Goal: Transaction & Acquisition: Book appointment/travel/reservation

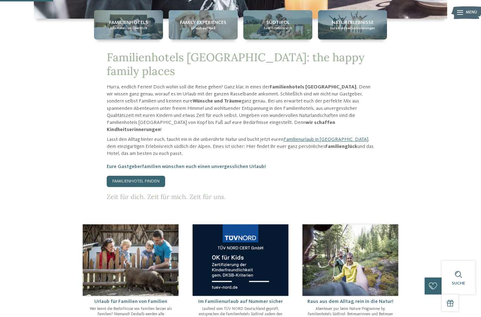
scroll to position [282, 0]
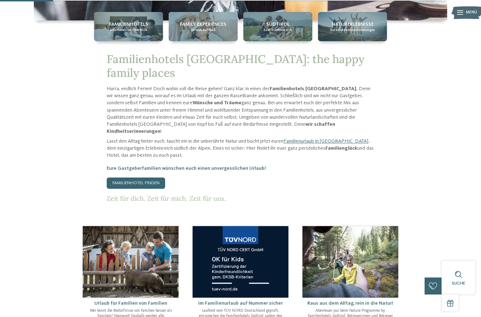
click at [134, 32] on span "Alle Hotels im Überblick" at bounding box center [128, 30] width 37 height 5
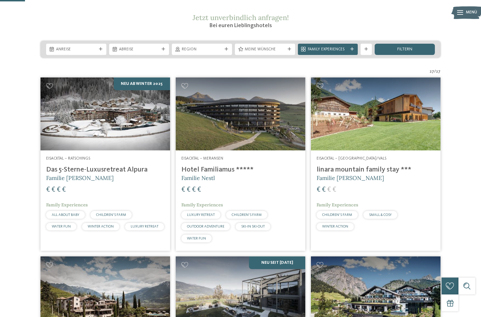
scroll to position [92, 0]
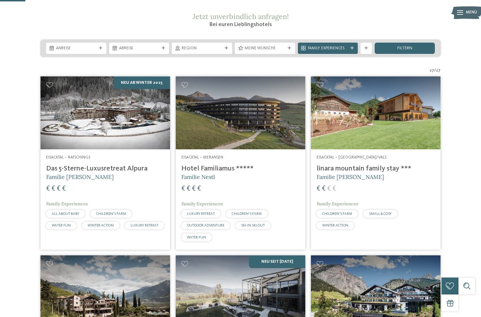
click at [384, 139] on img at bounding box center [376, 112] width 130 height 73
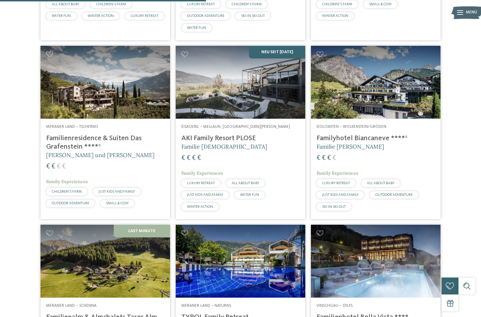
scroll to position [775, 0]
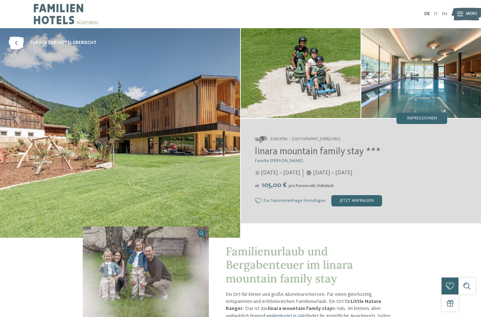
click at [421, 121] on span "Impressionen" at bounding box center [422, 118] width 30 height 5
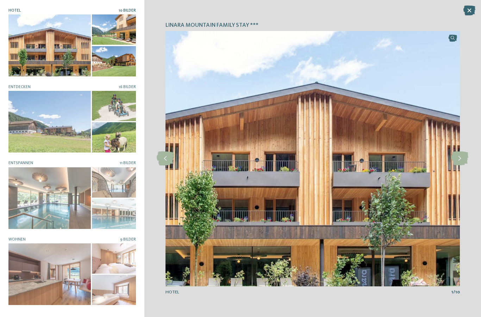
click at [461, 161] on icon at bounding box center [459, 158] width 17 height 14
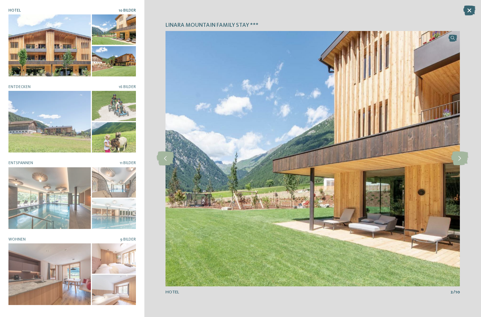
click at [457, 164] on icon at bounding box center [459, 158] width 17 height 14
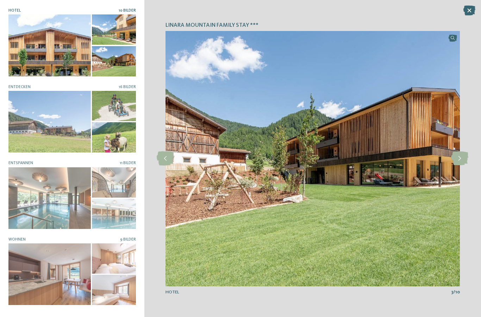
click at [462, 159] on icon at bounding box center [459, 158] width 17 height 14
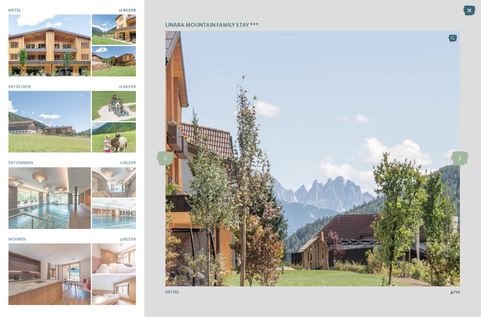
click at [458, 165] on icon at bounding box center [459, 158] width 17 height 14
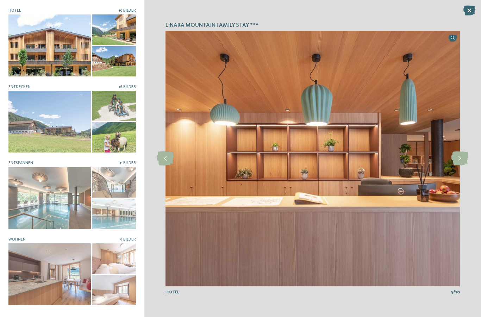
click at [461, 162] on icon at bounding box center [459, 158] width 17 height 14
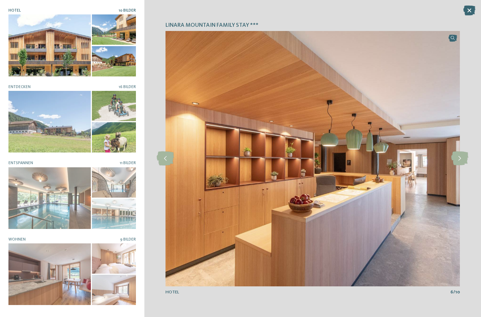
click at [460, 162] on icon at bounding box center [459, 158] width 17 height 14
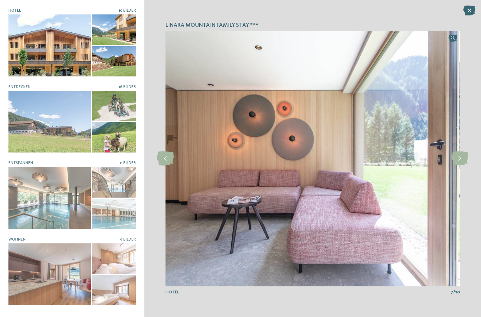
click at [458, 163] on icon at bounding box center [459, 158] width 17 height 14
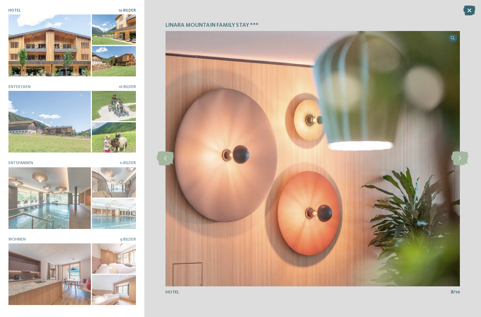
click at [455, 165] on icon at bounding box center [459, 158] width 17 height 14
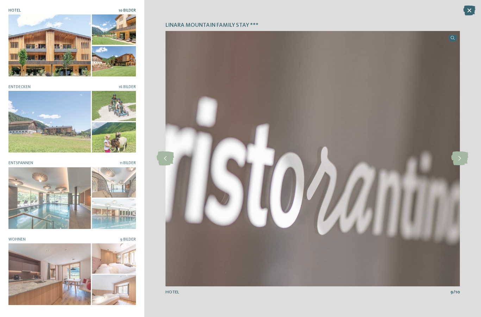
click at [457, 162] on icon at bounding box center [459, 158] width 17 height 14
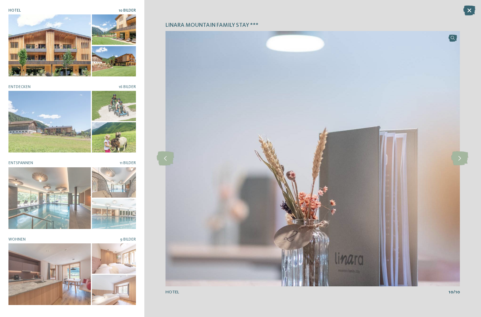
click at [458, 166] on div at bounding box center [459, 158] width 15 height 15
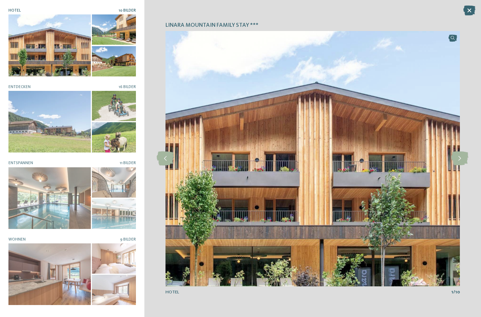
click at [457, 161] on icon at bounding box center [459, 158] width 17 height 14
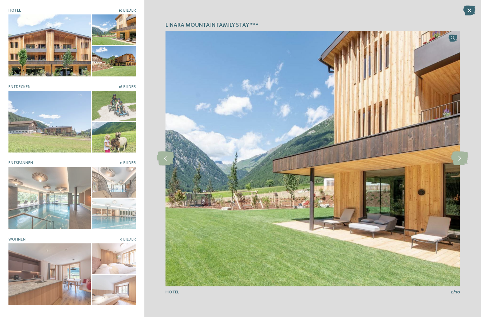
click at [459, 160] on icon at bounding box center [459, 158] width 17 height 14
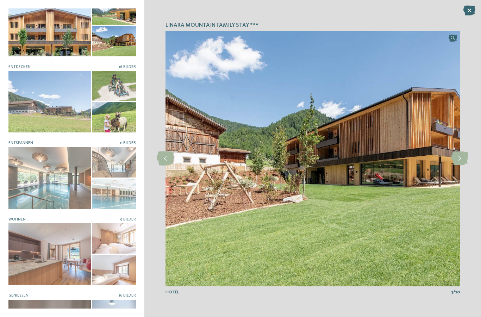
scroll to position [23, 0]
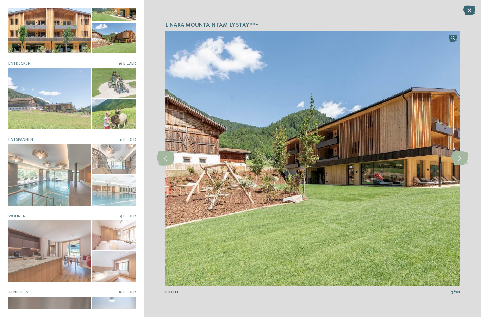
click at [61, 173] on div at bounding box center [49, 175] width 82 height 62
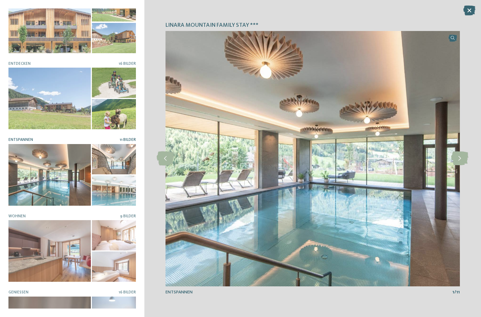
click at [463, 165] on icon at bounding box center [459, 158] width 17 height 14
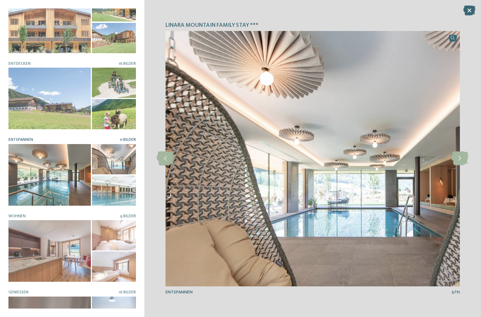
click at [459, 163] on icon at bounding box center [459, 158] width 17 height 14
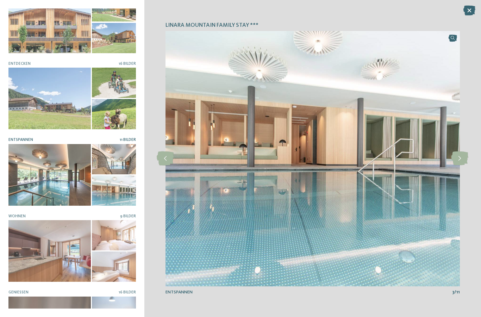
click at [458, 164] on icon at bounding box center [459, 158] width 17 height 14
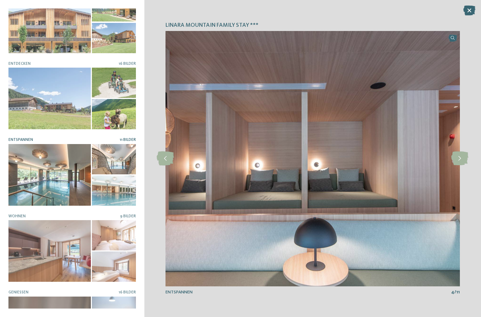
click at [462, 162] on icon at bounding box center [459, 158] width 17 height 14
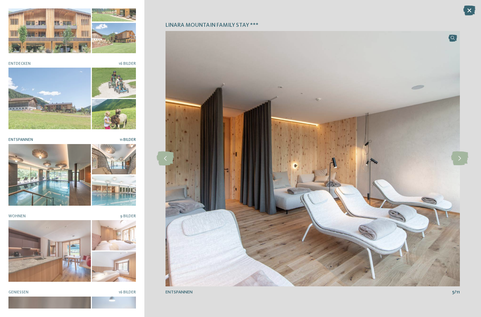
click at [457, 162] on icon at bounding box center [459, 158] width 17 height 14
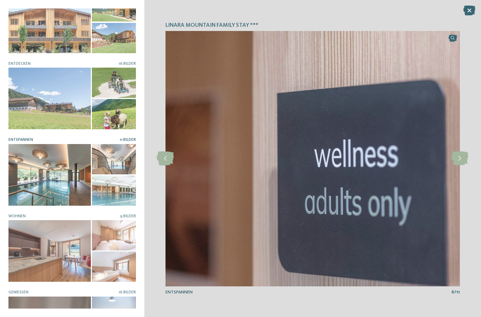
click at [457, 162] on icon at bounding box center [459, 158] width 17 height 14
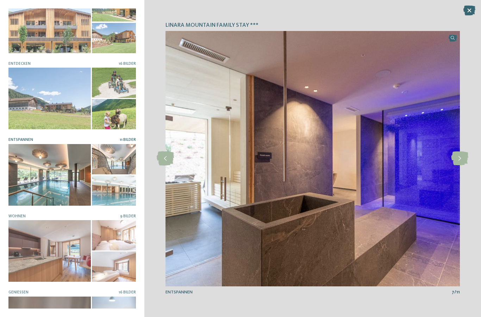
click at [458, 164] on icon at bounding box center [459, 158] width 17 height 14
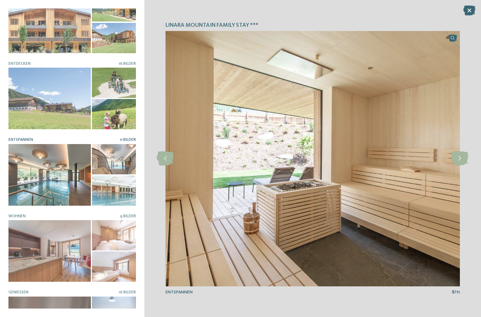
click at [461, 162] on icon at bounding box center [459, 158] width 17 height 14
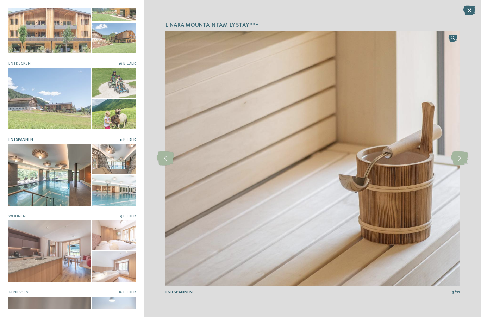
click at [459, 160] on icon at bounding box center [459, 158] width 17 height 14
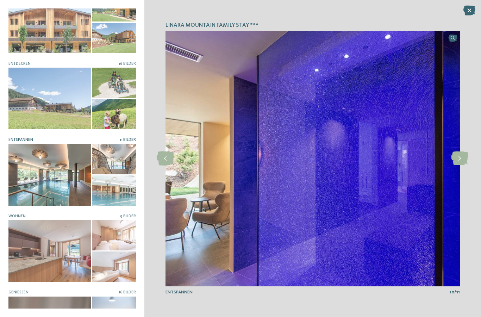
click at [463, 162] on icon at bounding box center [459, 158] width 17 height 14
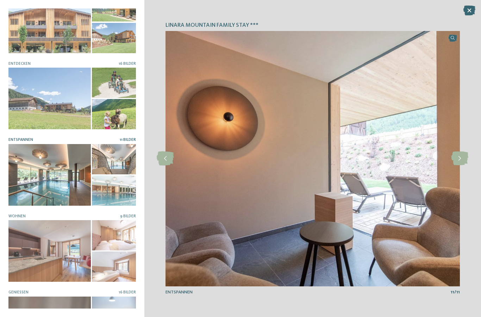
click at [461, 164] on icon at bounding box center [459, 158] width 17 height 14
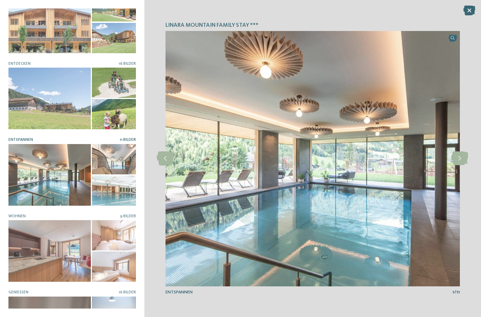
click at [461, 162] on icon at bounding box center [459, 158] width 17 height 14
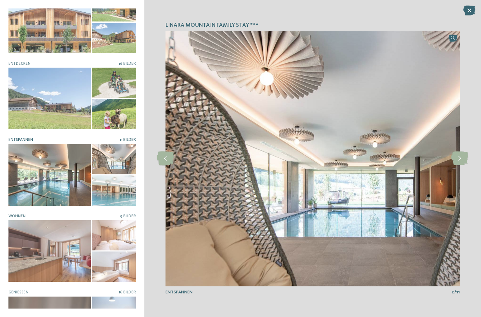
click at [463, 14] on icon at bounding box center [469, 11] width 12 height 10
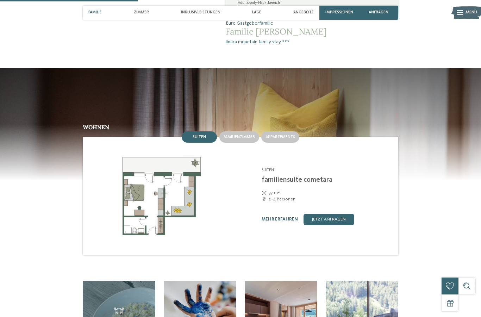
scroll to position [520, 0]
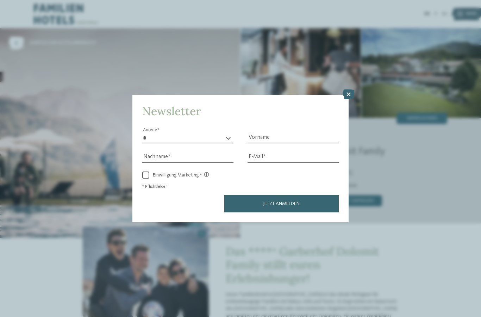
click at [347, 89] on icon at bounding box center [349, 94] width 12 height 10
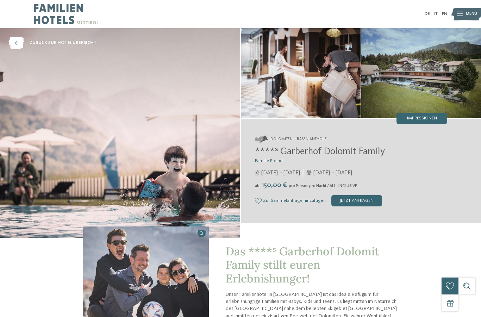
click at [436, 98] on img at bounding box center [421, 73] width 120 height 90
click at [432, 119] on span "Impressionen" at bounding box center [422, 118] width 30 height 5
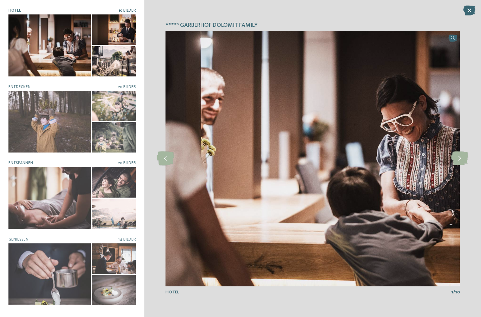
click at [458, 161] on icon at bounding box center [459, 158] width 17 height 14
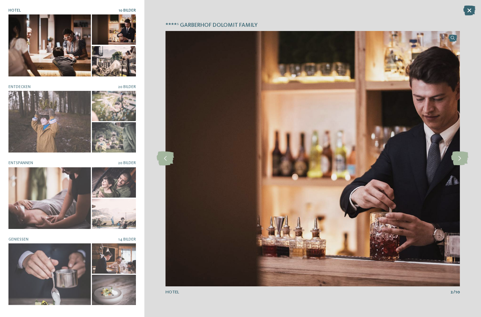
click at [459, 162] on icon at bounding box center [459, 158] width 17 height 14
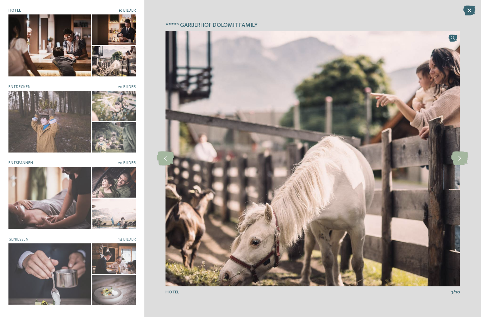
click at [459, 160] on icon at bounding box center [459, 158] width 17 height 14
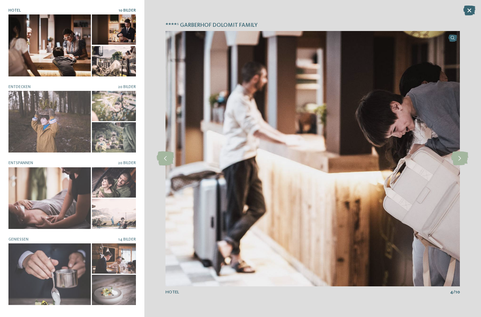
click at [458, 159] on icon at bounding box center [459, 158] width 17 height 14
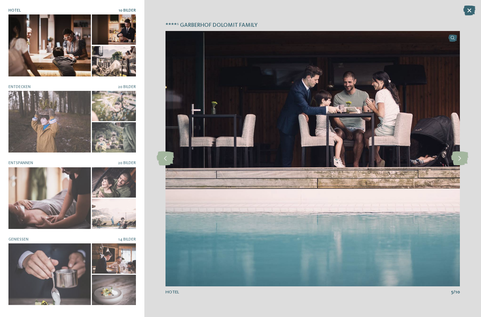
click at [458, 158] on icon at bounding box center [459, 158] width 17 height 14
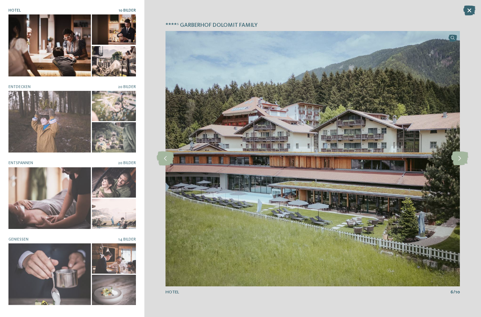
click at [461, 158] on icon at bounding box center [459, 158] width 17 height 14
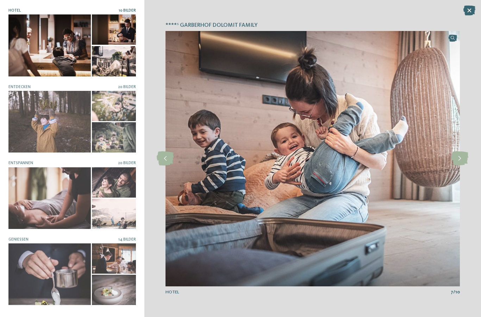
click at [461, 159] on icon at bounding box center [459, 158] width 17 height 14
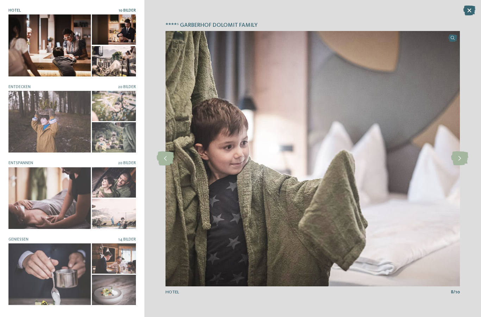
click at [462, 162] on icon at bounding box center [459, 158] width 17 height 14
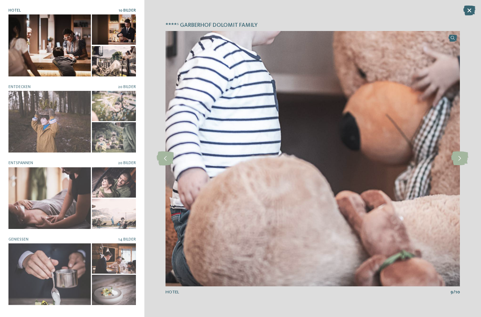
click at [457, 161] on icon at bounding box center [459, 158] width 17 height 14
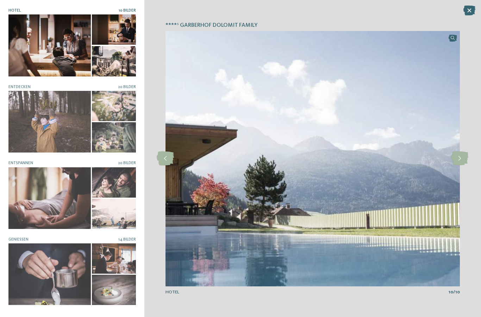
click at [459, 163] on icon at bounding box center [459, 158] width 17 height 14
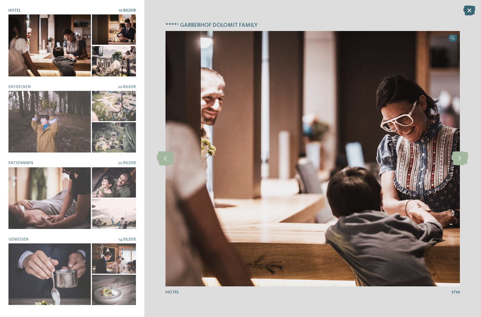
click at [458, 161] on icon at bounding box center [459, 158] width 17 height 14
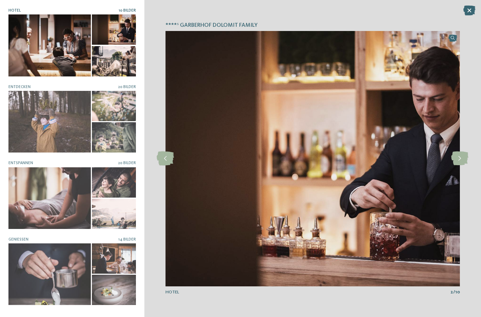
click at [458, 161] on icon at bounding box center [459, 158] width 17 height 14
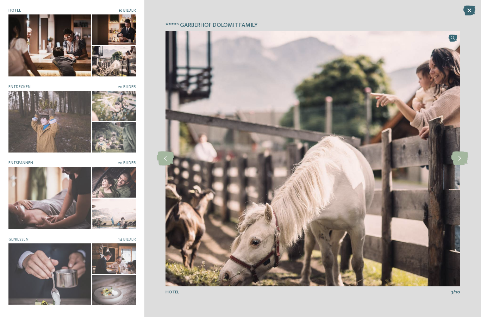
click at [460, 160] on icon at bounding box center [459, 158] width 17 height 14
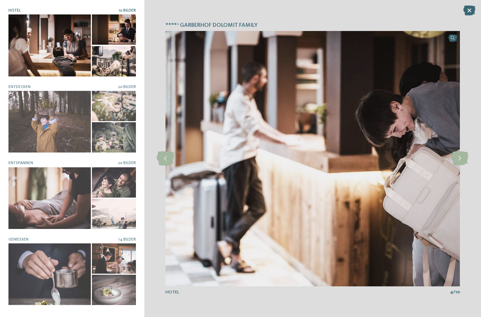
click at [459, 161] on icon at bounding box center [459, 158] width 17 height 14
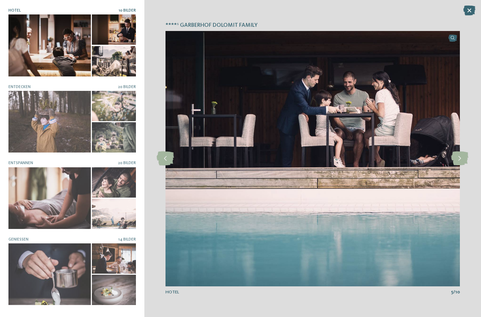
click at [460, 161] on icon at bounding box center [459, 158] width 17 height 14
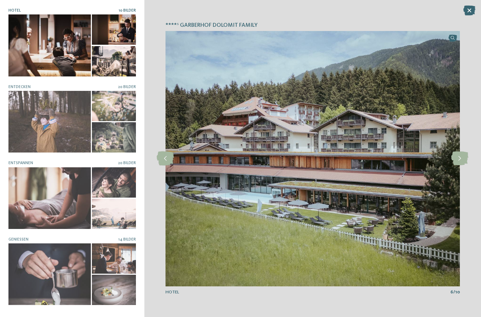
click at [464, 159] on icon at bounding box center [459, 158] width 17 height 14
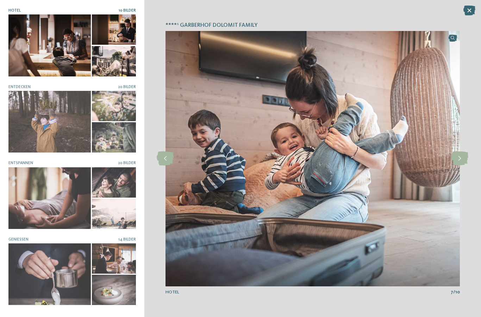
click at [468, 14] on icon at bounding box center [469, 11] width 12 height 10
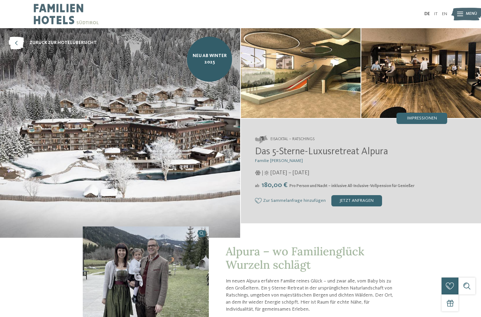
click at [432, 116] on span "Impressionen" at bounding box center [422, 118] width 30 height 5
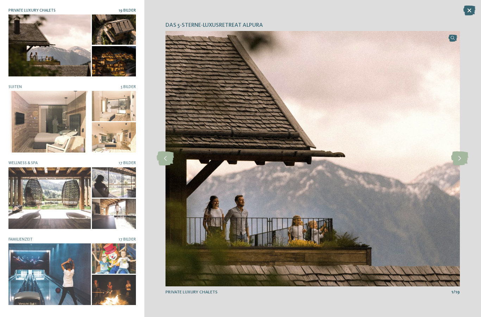
click at [464, 164] on icon at bounding box center [459, 158] width 17 height 14
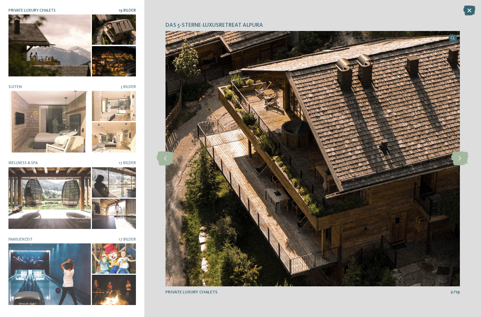
click at [454, 158] on icon at bounding box center [459, 158] width 17 height 14
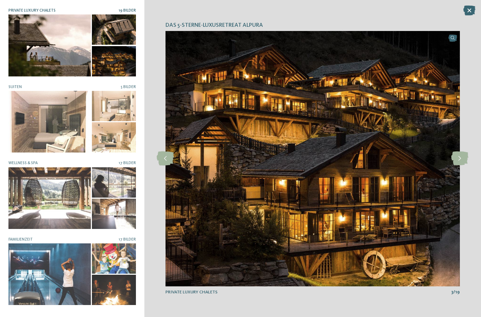
click at [457, 157] on icon at bounding box center [459, 158] width 17 height 14
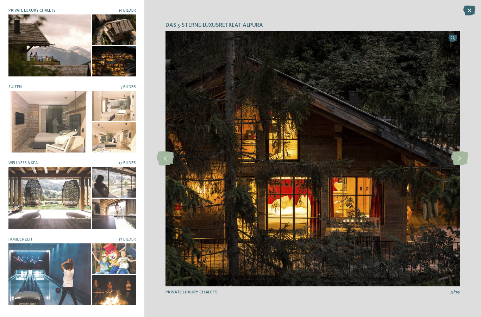
click at [456, 160] on icon at bounding box center [459, 158] width 17 height 14
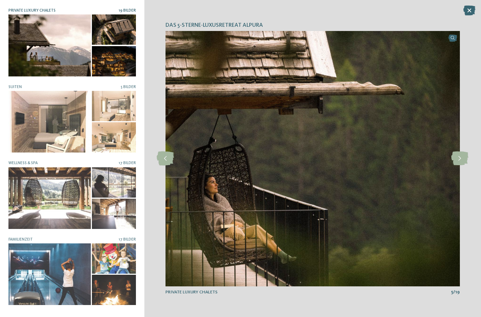
click at [455, 164] on icon at bounding box center [459, 158] width 17 height 14
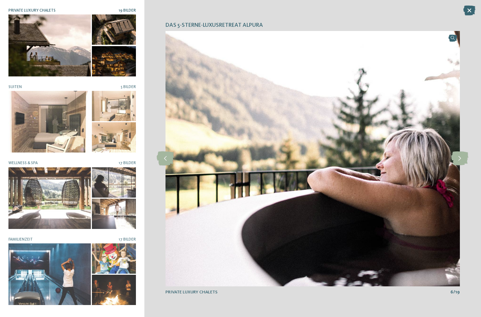
click at [461, 161] on icon at bounding box center [459, 158] width 17 height 14
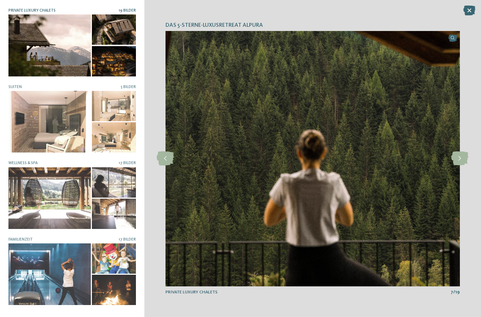
click at [464, 158] on icon at bounding box center [459, 158] width 17 height 14
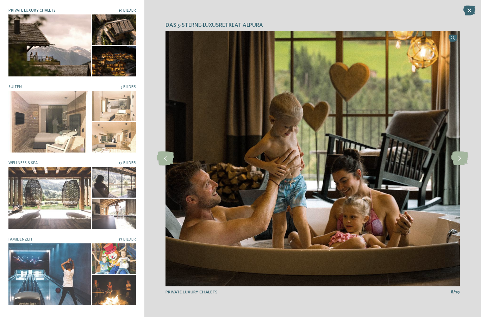
click at [457, 157] on icon at bounding box center [459, 158] width 17 height 14
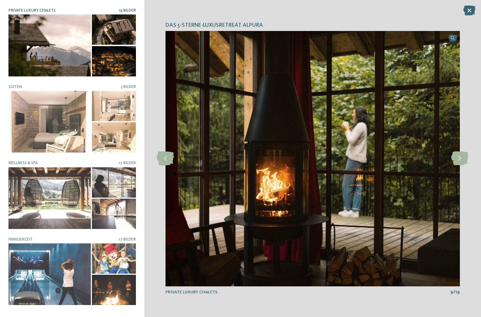
click at [463, 158] on icon at bounding box center [459, 158] width 17 height 14
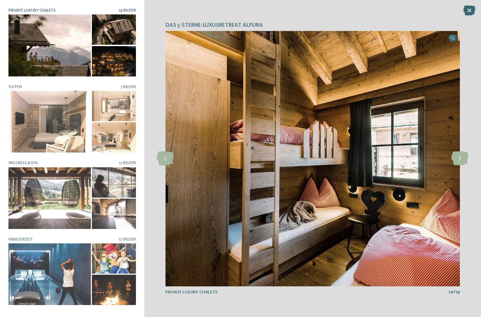
click at [458, 162] on icon at bounding box center [459, 158] width 17 height 14
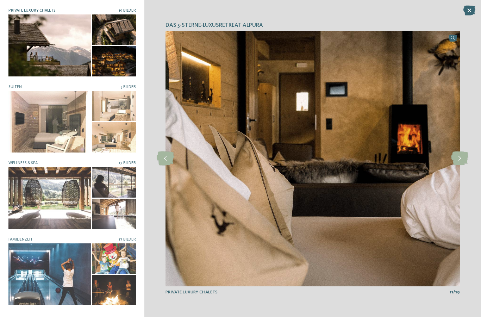
click at [462, 155] on icon at bounding box center [459, 158] width 17 height 14
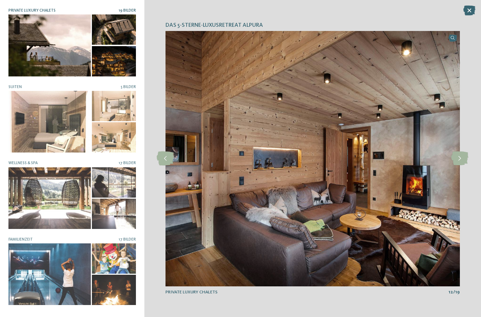
click at [461, 162] on icon at bounding box center [459, 158] width 17 height 14
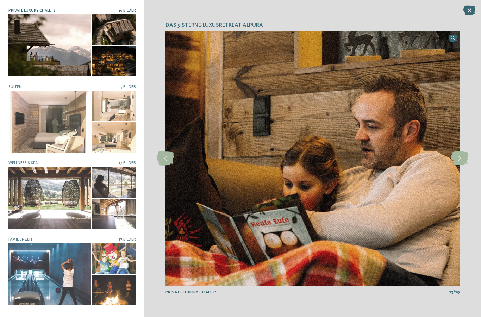
click at [460, 164] on icon at bounding box center [459, 158] width 17 height 14
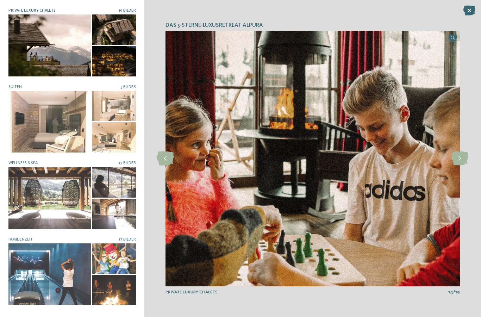
click at [59, 271] on div at bounding box center [49, 274] width 82 height 62
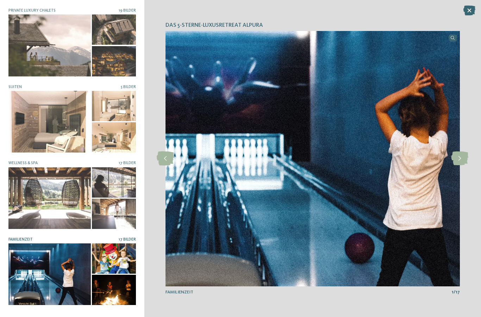
click at [461, 160] on icon at bounding box center [459, 158] width 17 height 14
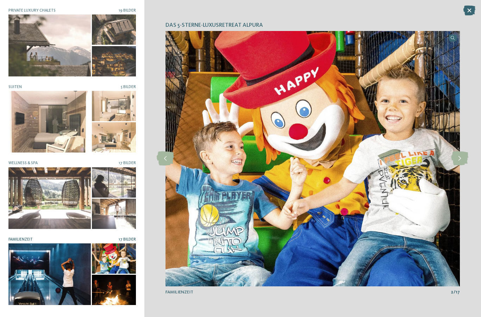
click at [457, 163] on icon at bounding box center [459, 158] width 17 height 14
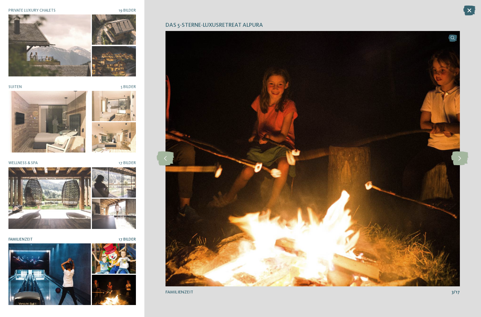
click at [459, 164] on icon at bounding box center [459, 158] width 17 height 14
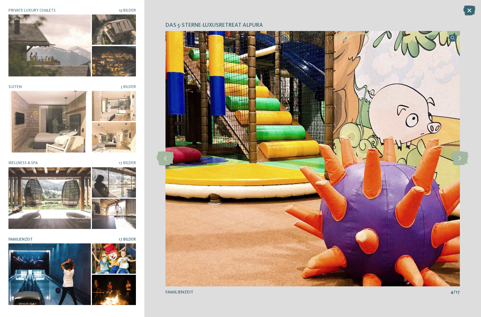
click at [457, 164] on icon at bounding box center [459, 158] width 17 height 14
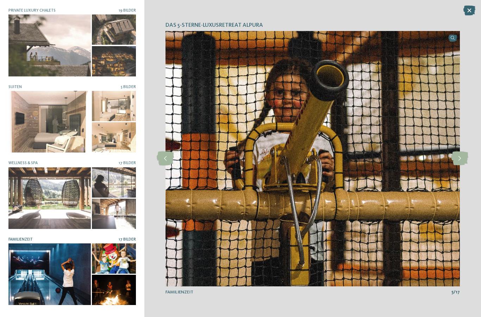
click at [461, 158] on icon at bounding box center [459, 158] width 17 height 14
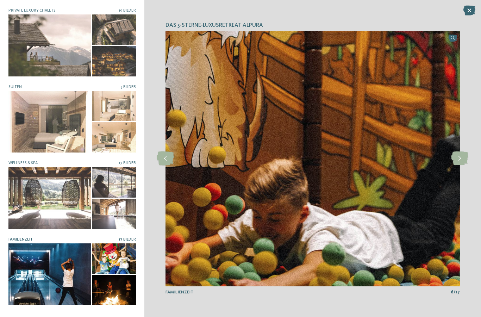
click at [451, 155] on icon at bounding box center [459, 158] width 17 height 14
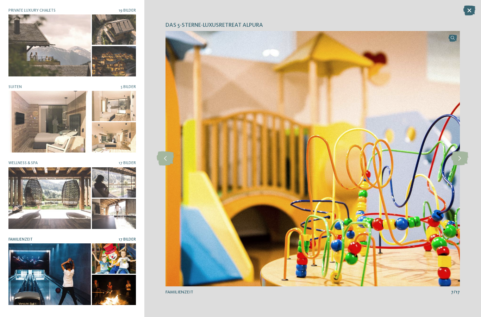
click at [459, 154] on icon at bounding box center [459, 158] width 17 height 14
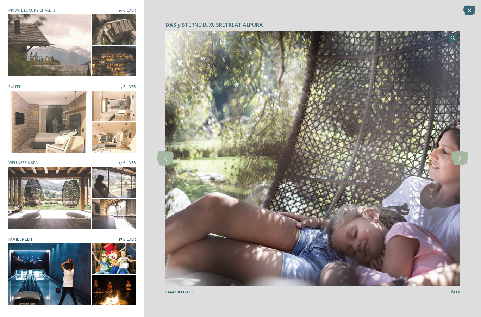
click at [454, 157] on icon at bounding box center [459, 158] width 17 height 14
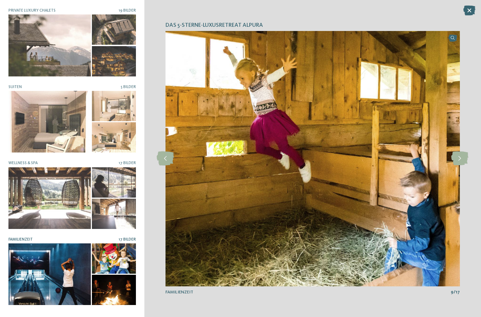
click at [455, 158] on icon at bounding box center [459, 158] width 17 height 14
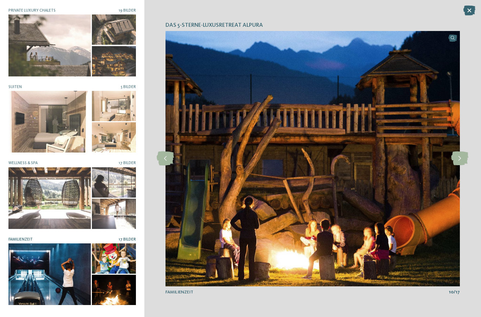
click at [461, 159] on icon at bounding box center [459, 158] width 17 height 14
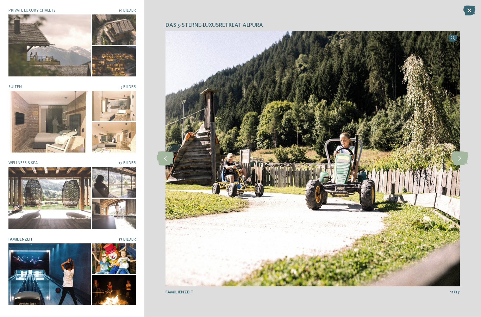
click at [459, 160] on icon at bounding box center [459, 158] width 17 height 14
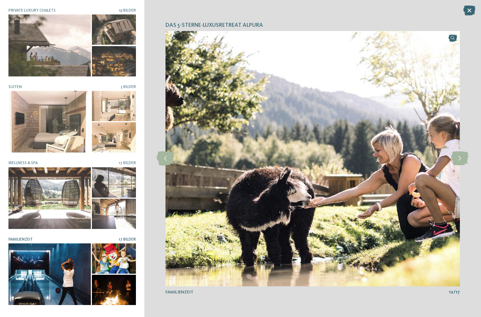
click at [456, 162] on icon at bounding box center [459, 158] width 17 height 14
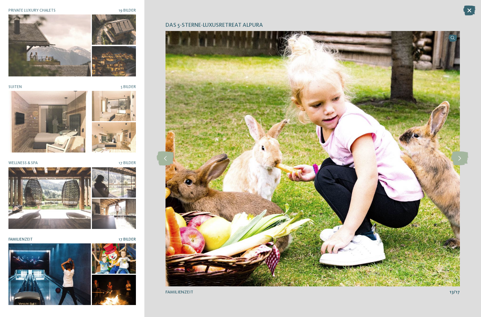
click at [458, 161] on icon at bounding box center [459, 158] width 17 height 14
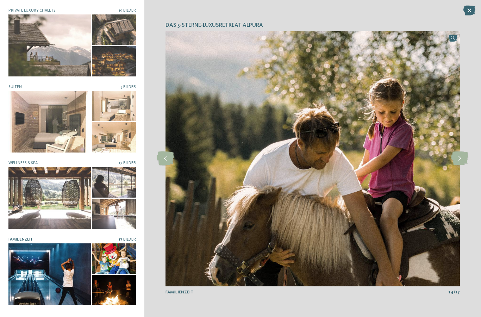
click at [460, 158] on icon at bounding box center [459, 158] width 17 height 14
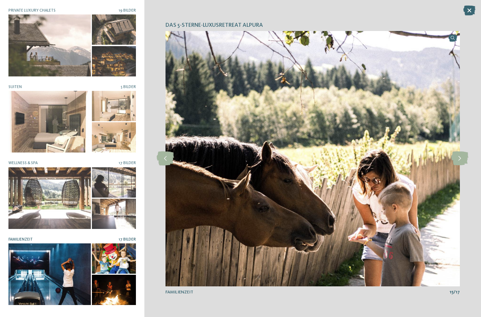
click at [460, 164] on icon at bounding box center [459, 158] width 17 height 14
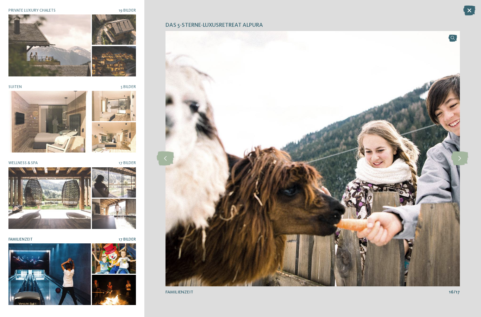
click at [460, 164] on icon at bounding box center [459, 158] width 17 height 14
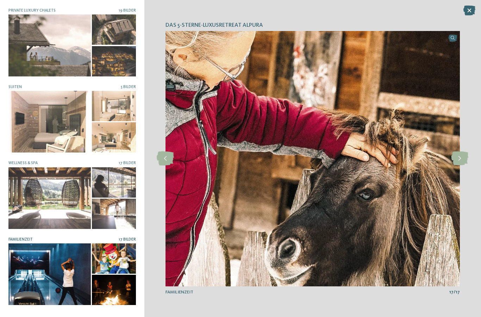
click at [467, 12] on icon at bounding box center [469, 11] width 12 height 10
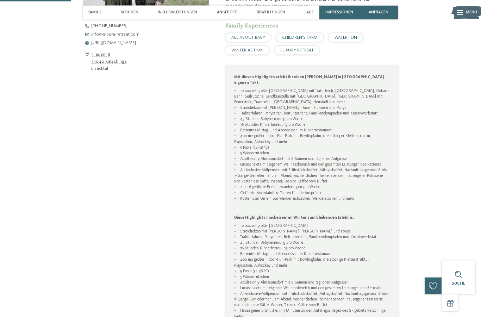
scroll to position [303, 0]
click at [133, 45] on span "https://www.alpura-retreat.com/" at bounding box center [113, 42] width 45 height 5
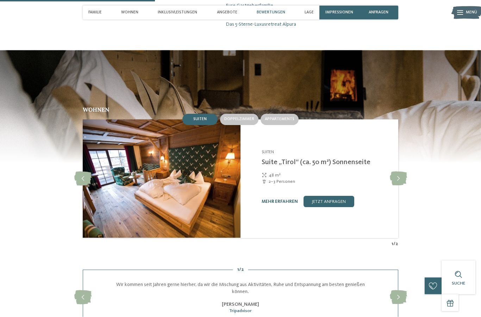
scroll to position [663, 0]
click at [236, 121] on span "Doppelzimmer" at bounding box center [239, 119] width 30 height 4
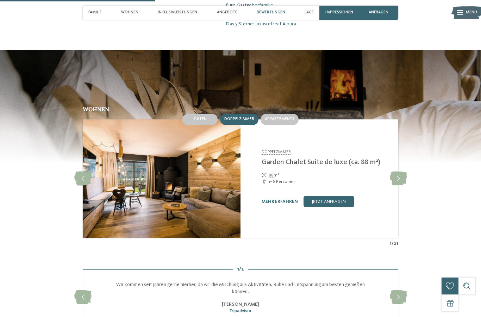
click at [286, 121] on span "Appartements" at bounding box center [280, 119] width 30 height 4
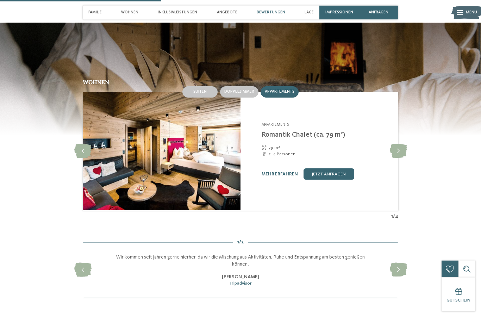
scroll to position [695, 0]
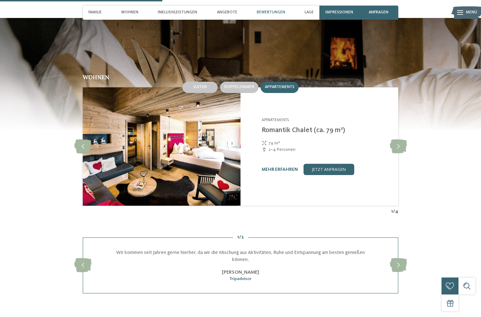
click at [398, 154] on icon at bounding box center [398, 146] width 17 height 14
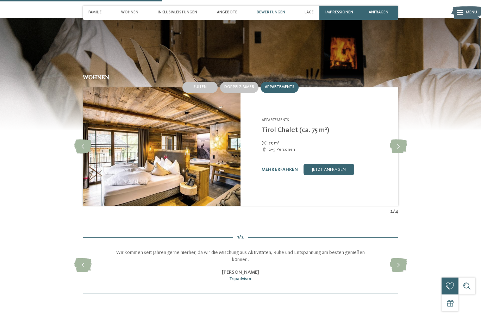
click at [397, 154] on icon at bounding box center [398, 146] width 17 height 14
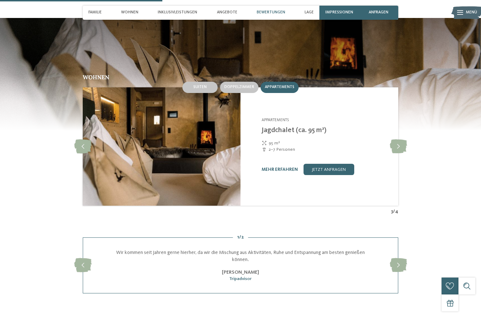
click at [200, 93] on div "Suiten" at bounding box center [199, 87] width 35 height 11
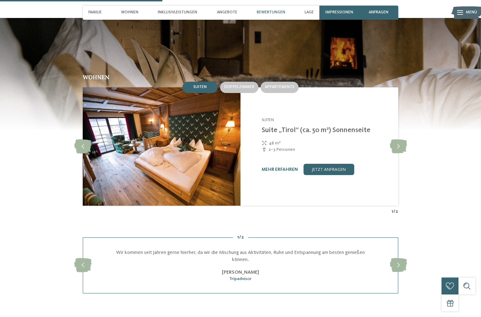
click at [398, 154] on icon at bounding box center [398, 146] width 17 height 14
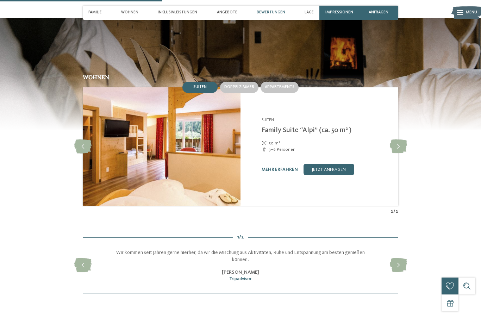
click at [280, 172] on link "mehr erfahren" at bounding box center [280, 169] width 36 height 5
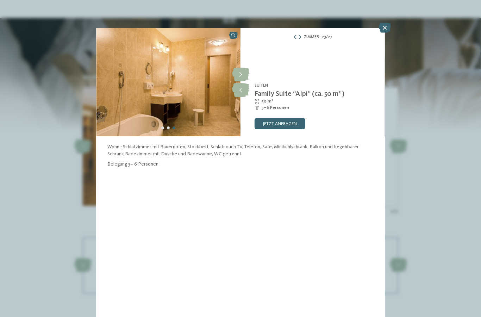
scroll to position [723, 0]
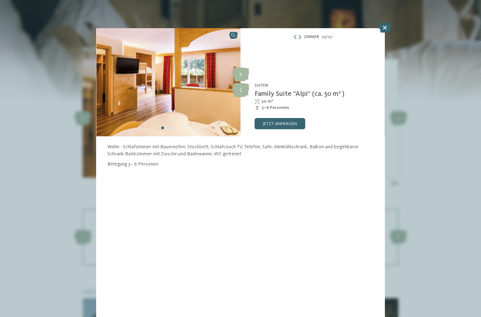
click at [237, 76] on icon at bounding box center [240, 75] width 17 height 14
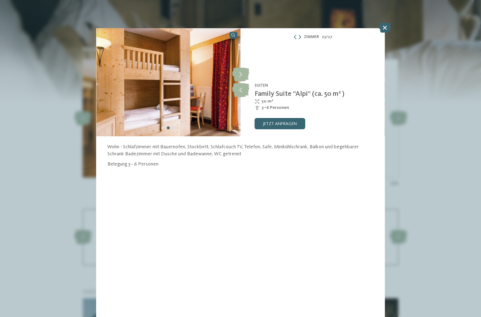
click at [241, 75] on icon at bounding box center [240, 75] width 17 height 14
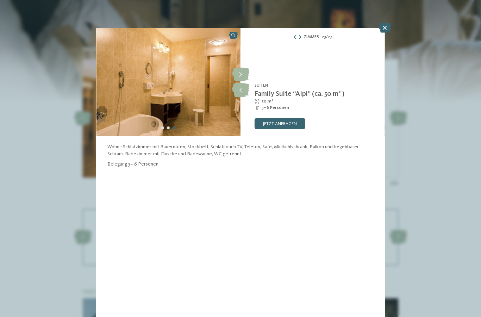
click at [242, 74] on icon at bounding box center [240, 75] width 17 height 14
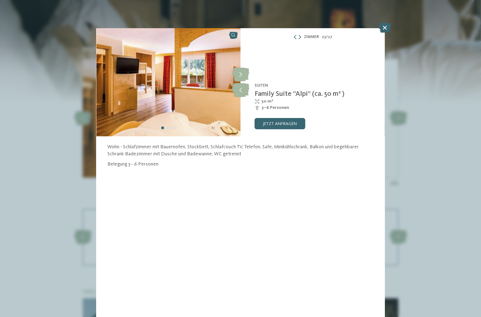
click at [387, 32] on icon at bounding box center [385, 28] width 12 height 10
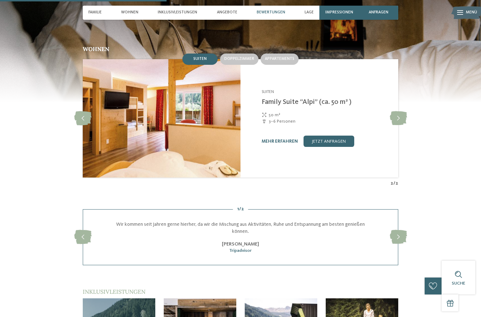
click at [398, 125] on icon at bounding box center [398, 118] width 17 height 14
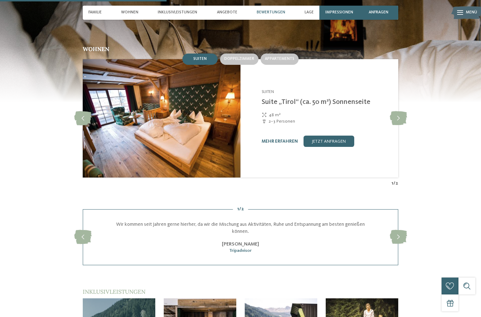
click at [399, 125] on icon at bounding box center [398, 118] width 17 height 14
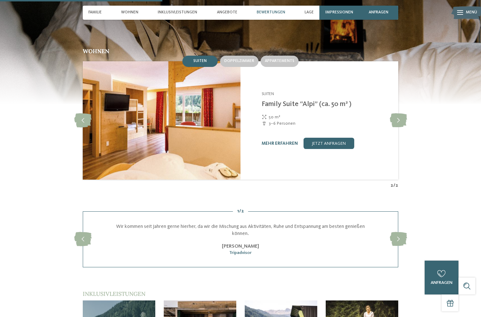
scroll to position [721, 0]
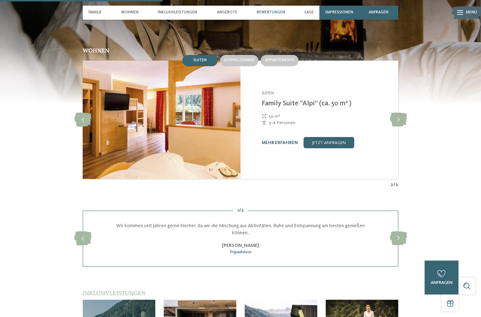
click at [280, 62] on span "Appartements" at bounding box center [280, 60] width 30 height 4
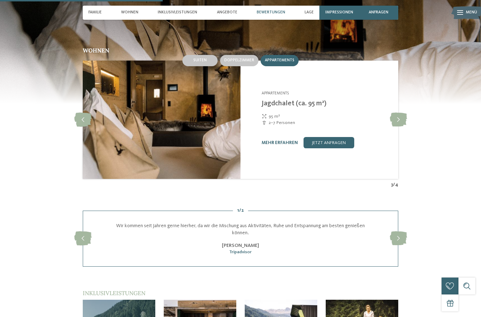
click at [397, 127] on icon at bounding box center [398, 120] width 17 height 14
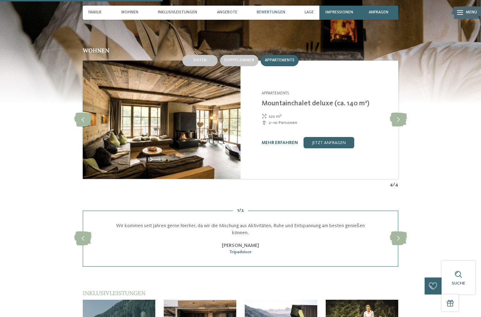
click at [399, 127] on icon at bounding box center [398, 120] width 17 height 14
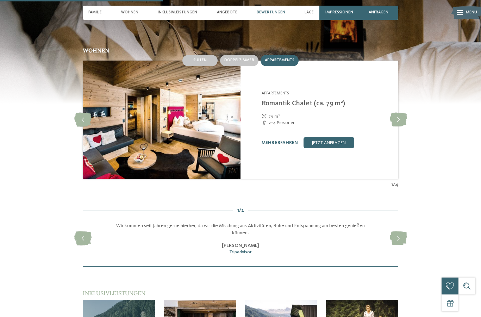
click at [276, 145] on link "mehr erfahren" at bounding box center [280, 142] width 36 height 5
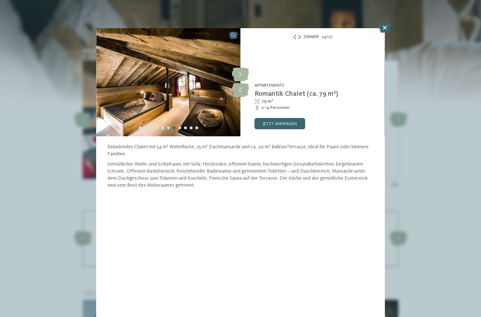
click at [241, 74] on icon at bounding box center [240, 75] width 17 height 14
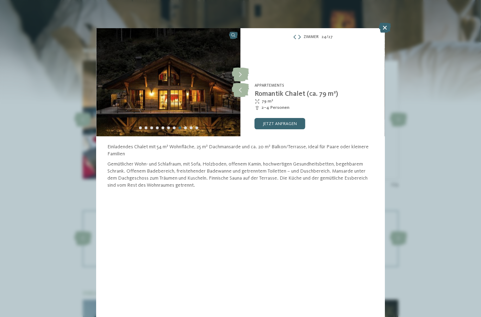
click at [240, 73] on icon at bounding box center [240, 75] width 17 height 14
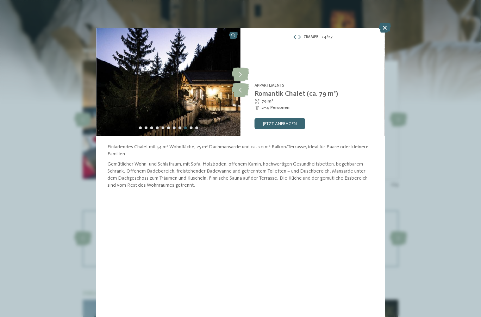
click at [239, 74] on icon at bounding box center [240, 75] width 17 height 14
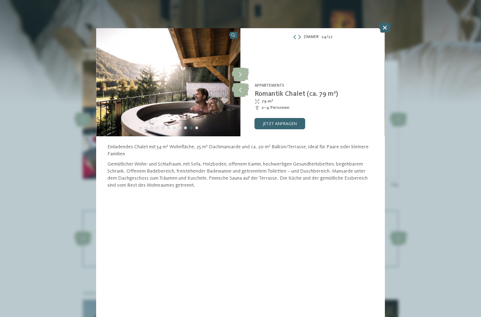
click at [240, 75] on icon at bounding box center [240, 75] width 17 height 14
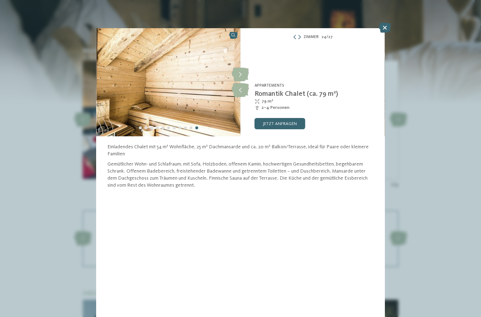
click at [240, 73] on icon at bounding box center [240, 75] width 17 height 14
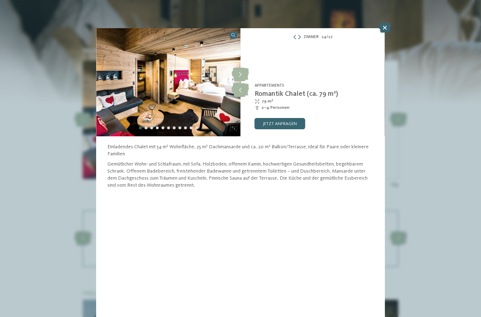
click at [242, 72] on icon at bounding box center [240, 75] width 17 height 14
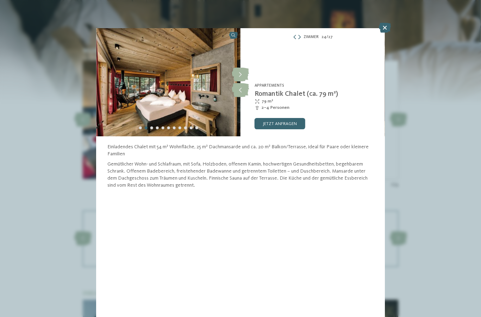
click at [287, 126] on link "jetzt anfragen" at bounding box center [280, 123] width 51 height 11
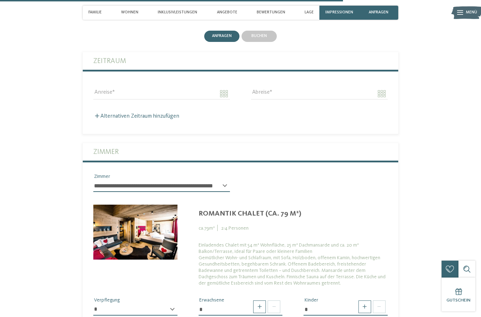
scroll to position [1607, 0]
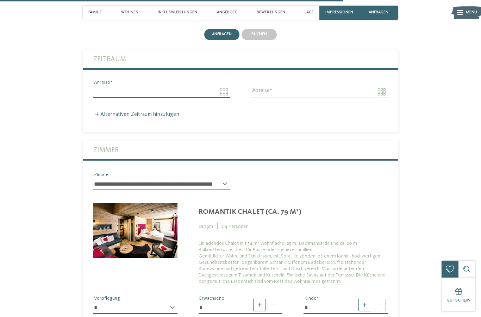
click at [110, 98] on input "Anreise" at bounding box center [161, 92] width 137 height 12
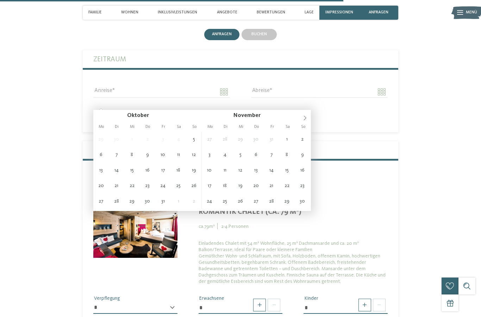
click at [307, 121] on span at bounding box center [305, 116] width 12 height 12
click at [306, 119] on icon at bounding box center [304, 117] width 5 height 5
type input "****"
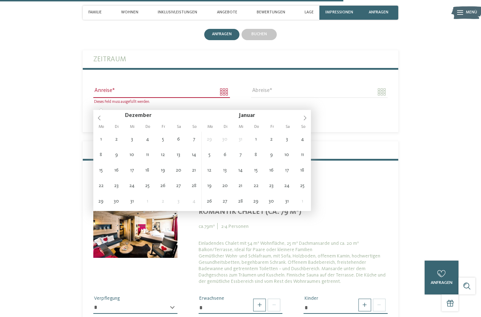
click at [307, 120] on icon at bounding box center [304, 117] width 5 height 5
type input "****"
click at [306, 120] on icon at bounding box center [304, 117] width 5 height 5
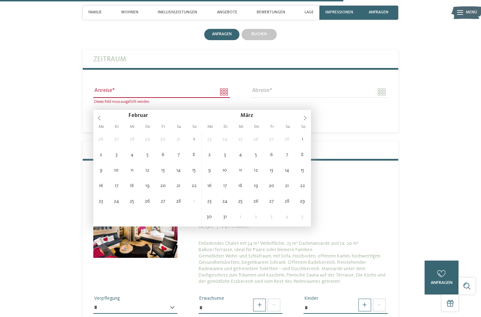
click at [302, 120] on icon at bounding box center [304, 117] width 5 height 5
click at [302, 119] on icon at bounding box center [304, 117] width 5 height 5
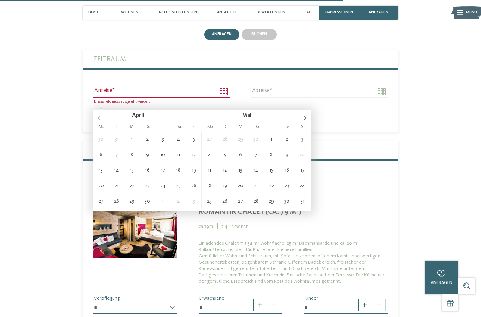
click at [300, 121] on span at bounding box center [305, 116] width 12 height 12
click at [302, 121] on span at bounding box center [305, 116] width 12 height 12
click at [305, 121] on span at bounding box center [305, 116] width 12 height 12
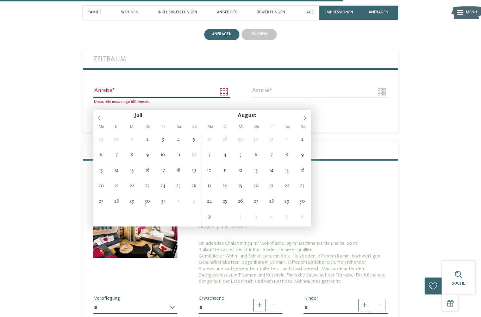
type input "**********"
type input "****"
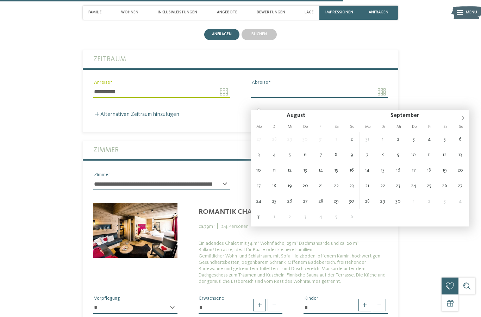
type input "**********"
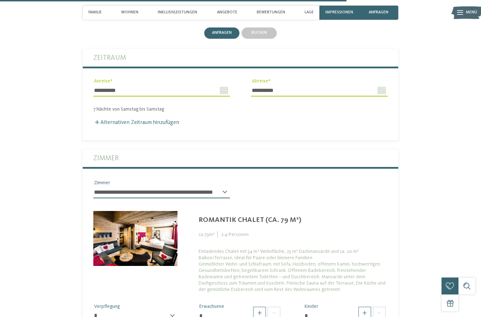
type input "**********"
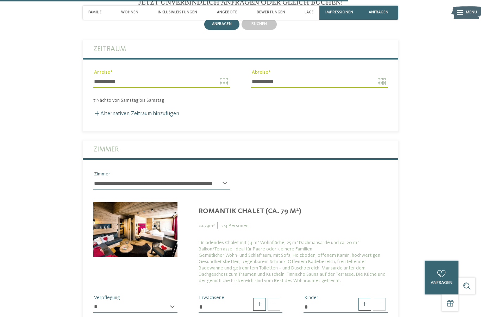
scroll to position [1617, 0]
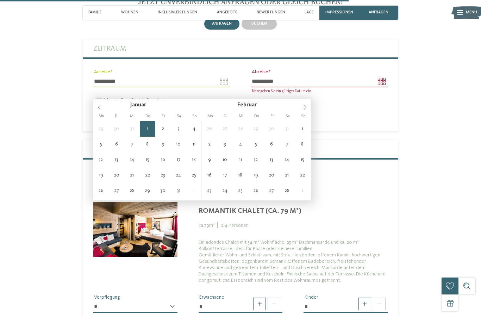
click at [299, 111] on span at bounding box center [305, 105] width 12 height 12
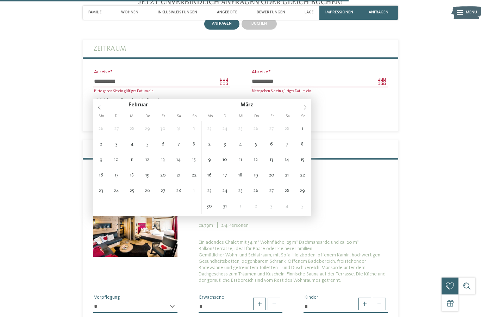
click at [306, 108] on icon at bounding box center [305, 107] width 2 height 5
click at [306, 109] on icon at bounding box center [304, 107] width 5 height 5
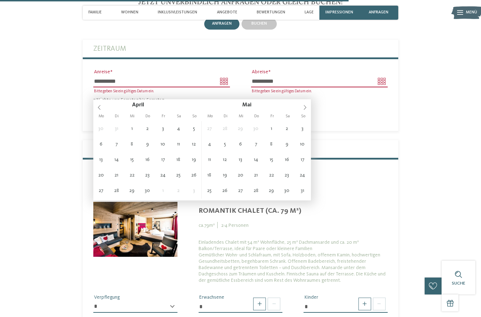
click at [305, 109] on icon at bounding box center [304, 107] width 5 height 5
click at [303, 110] on span at bounding box center [305, 105] width 12 height 12
click at [301, 111] on span at bounding box center [305, 105] width 12 height 12
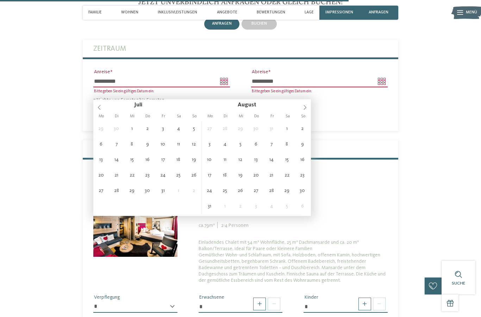
type input "**********"
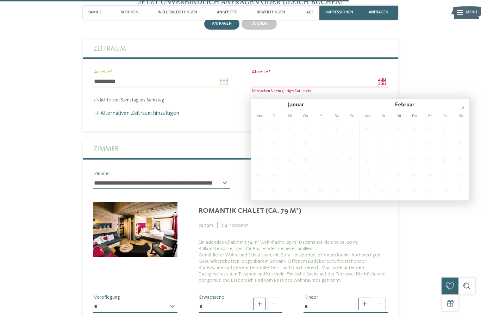
click at [462, 106] on icon at bounding box center [463, 107] width 2 height 5
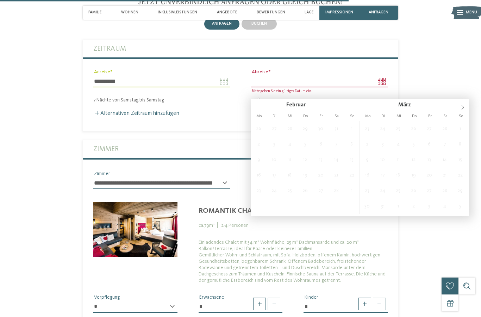
click at [465, 109] on icon at bounding box center [462, 107] width 5 height 5
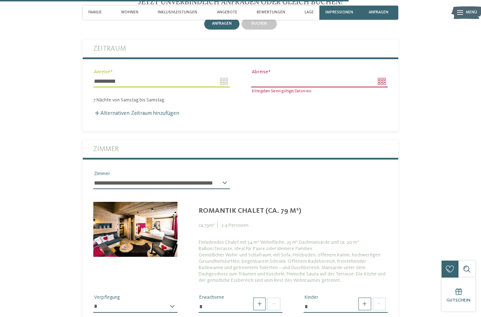
click at [376, 87] on input "Abreise" at bounding box center [319, 81] width 137 height 12
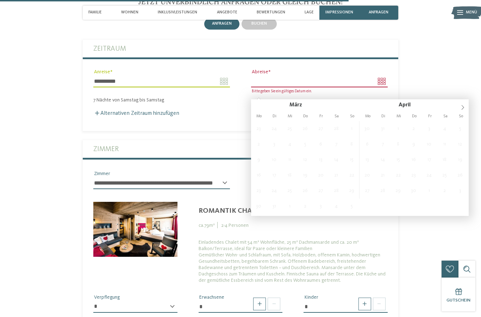
click at [466, 107] on span at bounding box center [463, 105] width 12 height 12
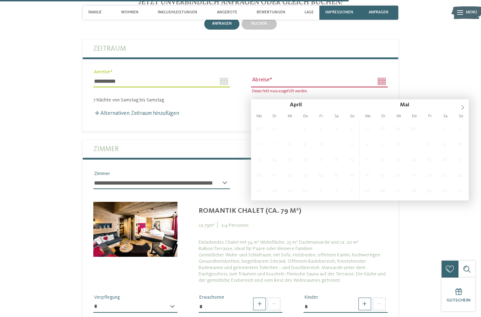
click at [464, 107] on icon at bounding box center [462, 107] width 5 height 5
click at [467, 109] on span at bounding box center [463, 105] width 12 height 12
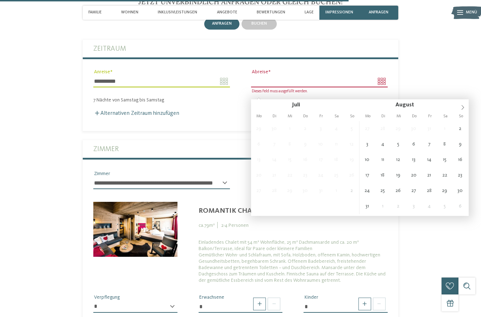
type input "**********"
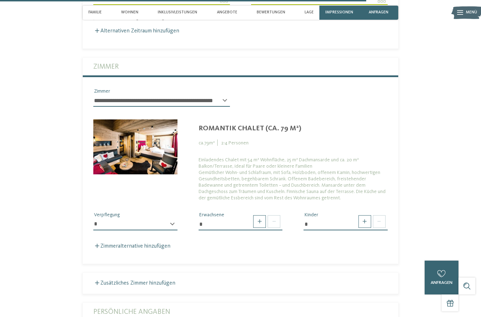
scroll to position [1701, 0]
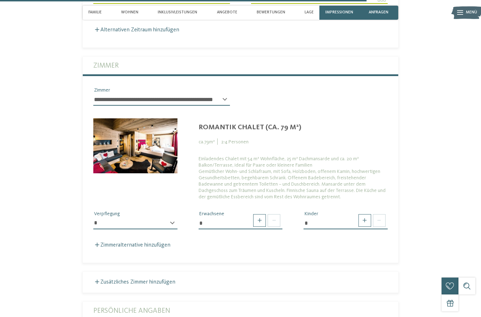
click at [360, 227] on span at bounding box center [364, 220] width 13 height 13
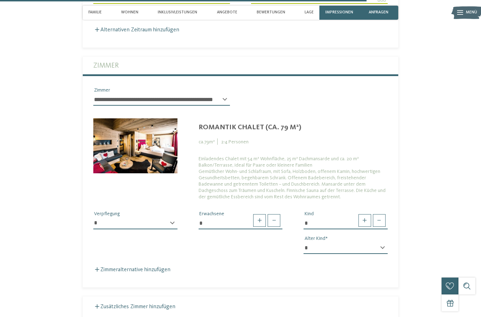
click at [362, 227] on span at bounding box center [364, 220] width 13 height 13
type input "*"
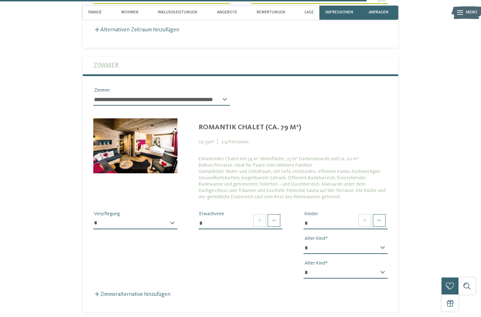
click at [362, 227] on span at bounding box center [364, 220] width 13 height 13
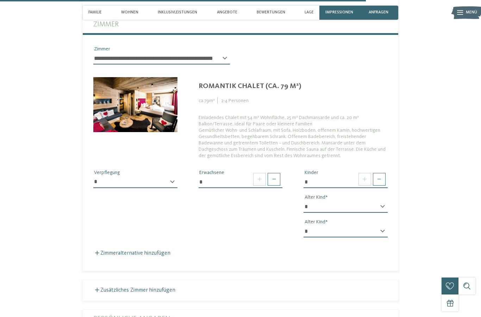
scroll to position [1759, 0]
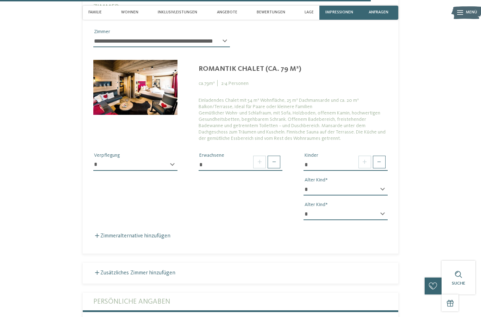
click at [361, 168] on span at bounding box center [364, 162] width 13 height 13
click at [378, 195] on select "* * * * * * * * * * * ** ** ** ** ** ** ** **" at bounding box center [345, 189] width 84 height 12
select select "*"
click at [376, 220] on select "* * * * * * * * * * * ** ** ** ** ** ** ** **" at bounding box center [345, 214] width 84 height 12
select select "*"
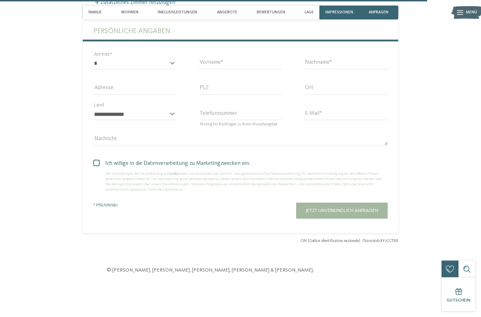
scroll to position [2033, 0]
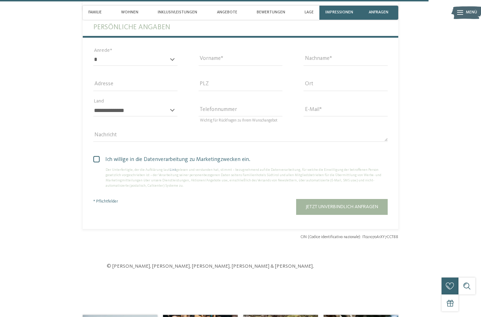
click at [163, 66] on select "* **** **** ******* ******" at bounding box center [135, 60] width 84 height 12
select select "*"
click at [236, 66] on input "Vorname" at bounding box center [241, 60] width 84 height 12
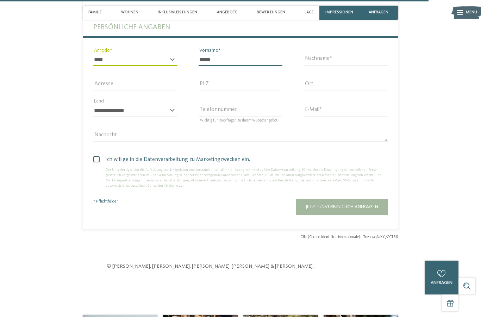
type input "*****"
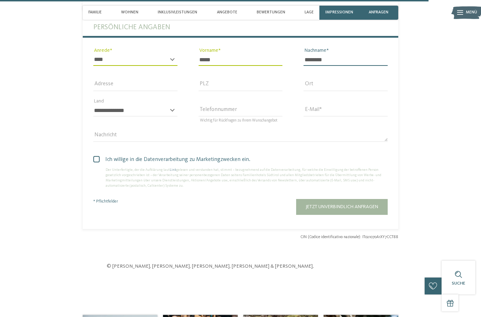
type input "********"
click at [163, 117] on select "**********" at bounding box center [135, 111] width 84 height 12
select select "**"
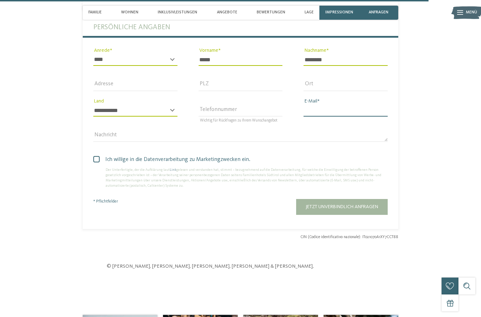
click at [347, 117] on input "E-Mail" at bounding box center [345, 111] width 84 height 12
type input "**********"
click at [364, 209] on span "Jetzt unverbindlich anfragen" at bounding box center [342, 206] width 73 height 5
